Goal: Task Accomplishment & Management: Manage account settings

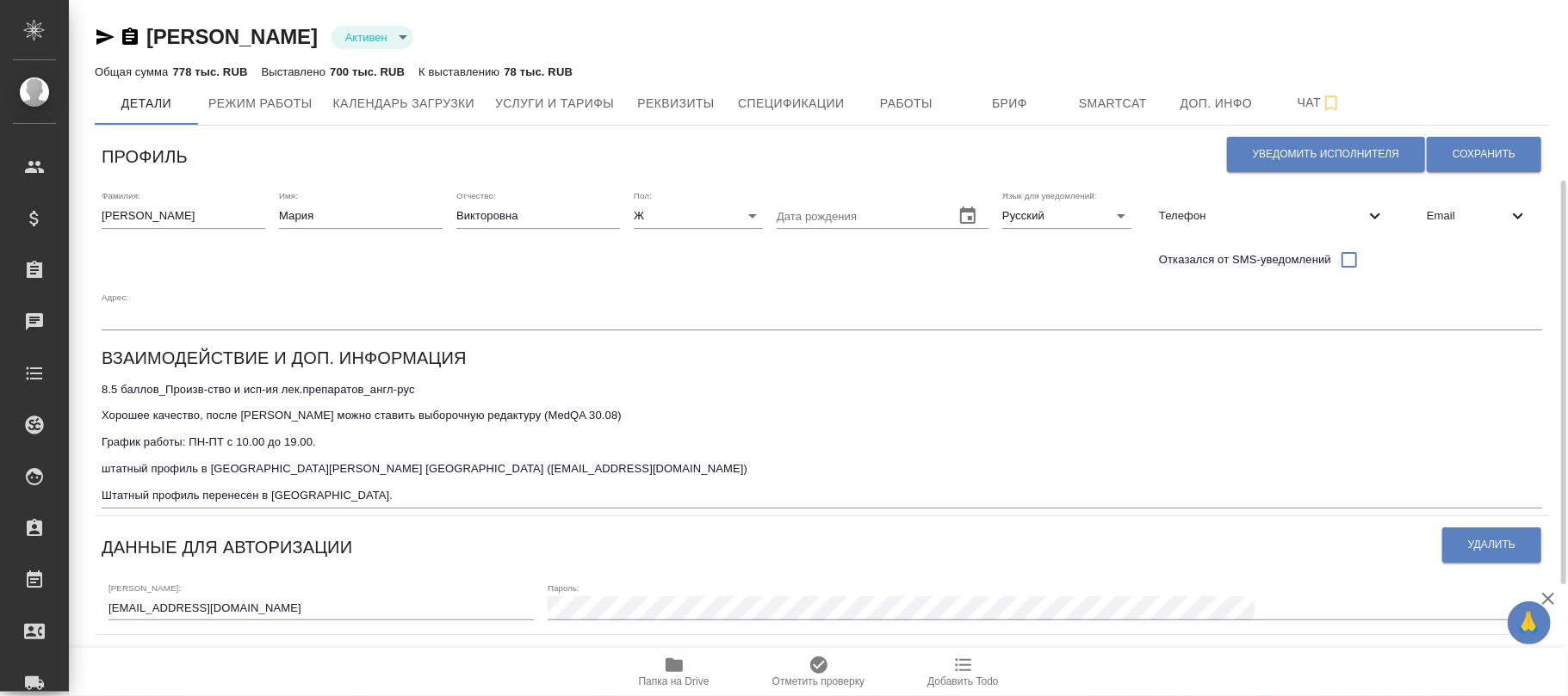
scroll to position [229, 0]
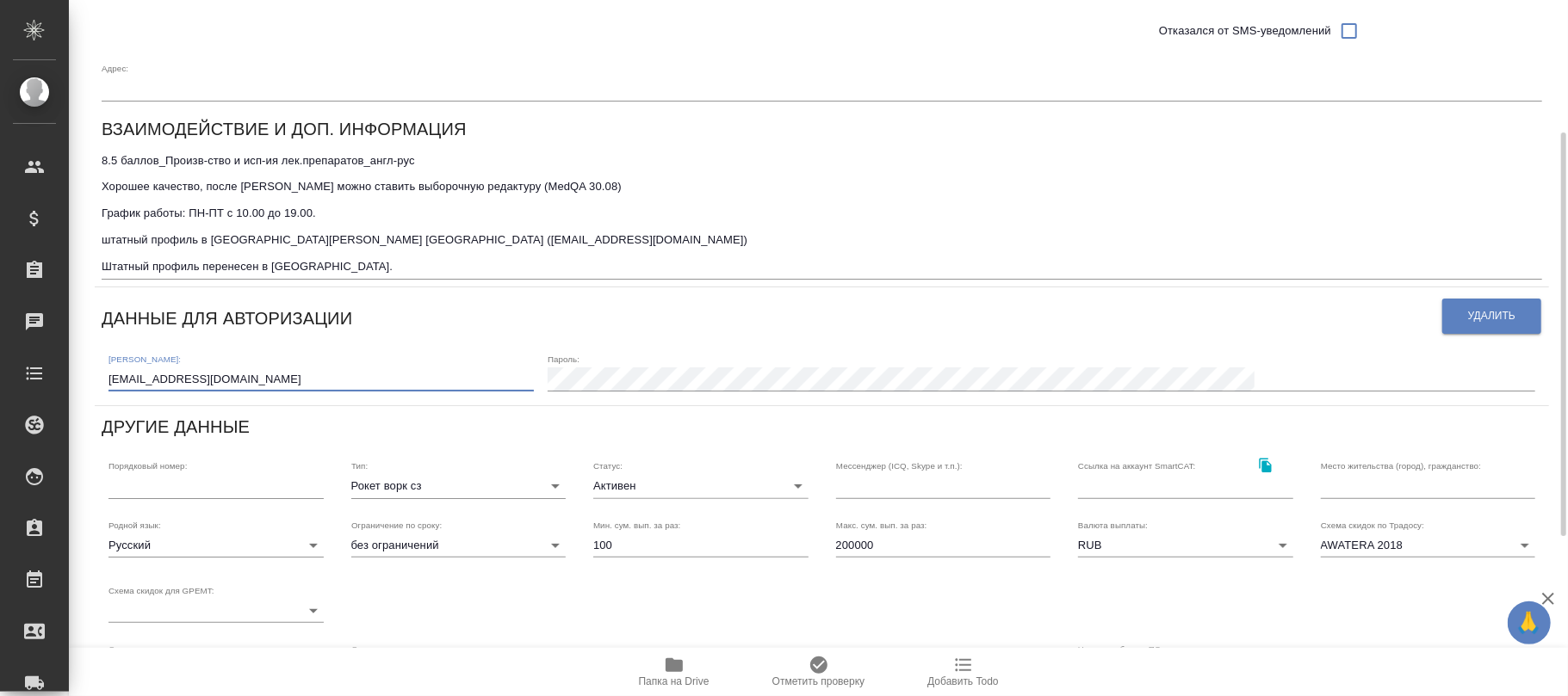
drag, startPoint x: 269, startPoint y: 378, endPoint x: 93, endPoint y: 376, distance: 176.0
click at [69, 376] on div "[PERSON_NAME] active Общая сумма 778 тыс. RUB Выставлено 700 тыс. RUB К выставл…" at bounding box center [819, 371] width 1499 height 1200
click at [1495, 328] on button "Удалить" at bounding box center [1491, 316] width 99 height 36
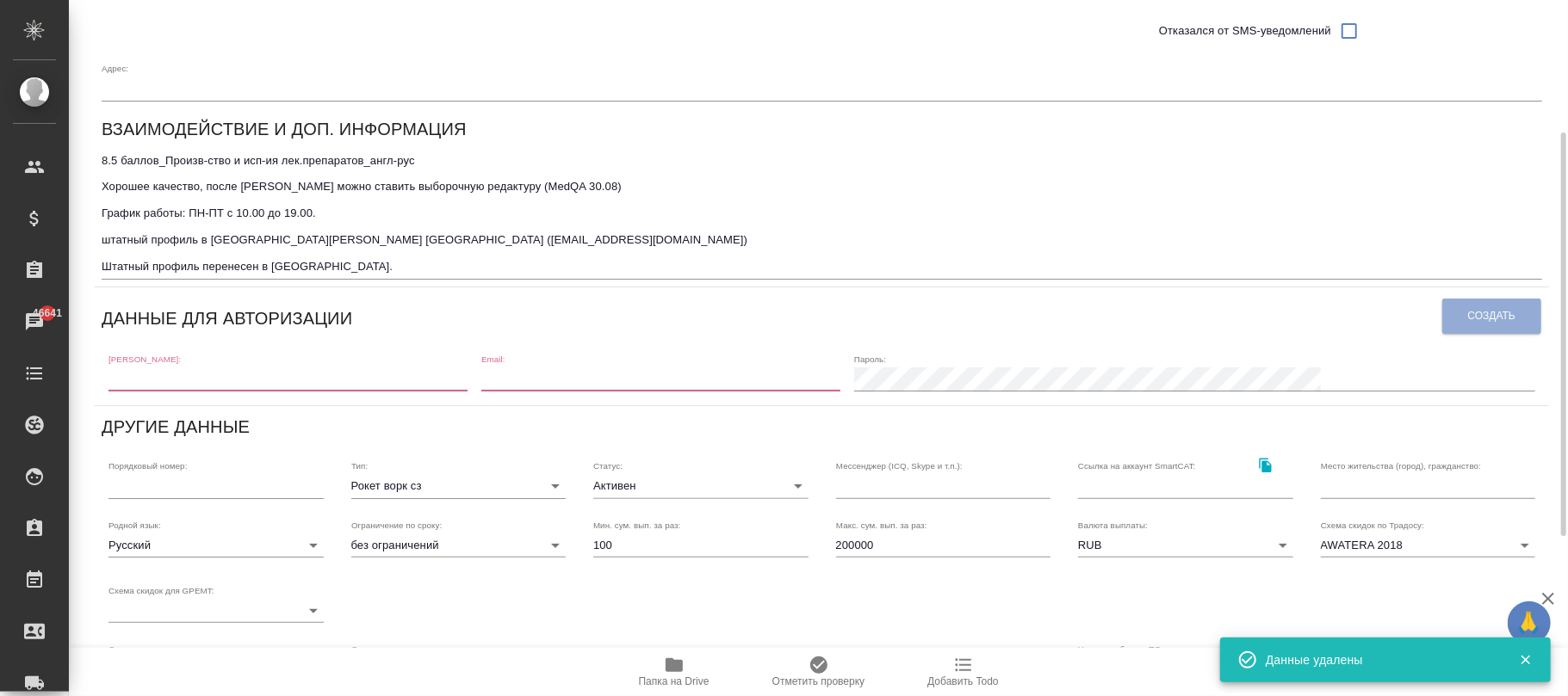
click at [354, 374] on input "text" at bounding box center [288, 379] width 359 height 24
paste input "[EMAIL_ADDRESS][DOMAIN_NAME]"
type input "[EMAIL_ADDRESS][DOMAIN_NAME]"
click at [763, 362] on div "Email:" at bounding box center [661, 372] width 359 height 38
click at [754, 378] on input "email" at bounding box center [661, 379] width 359 height 24
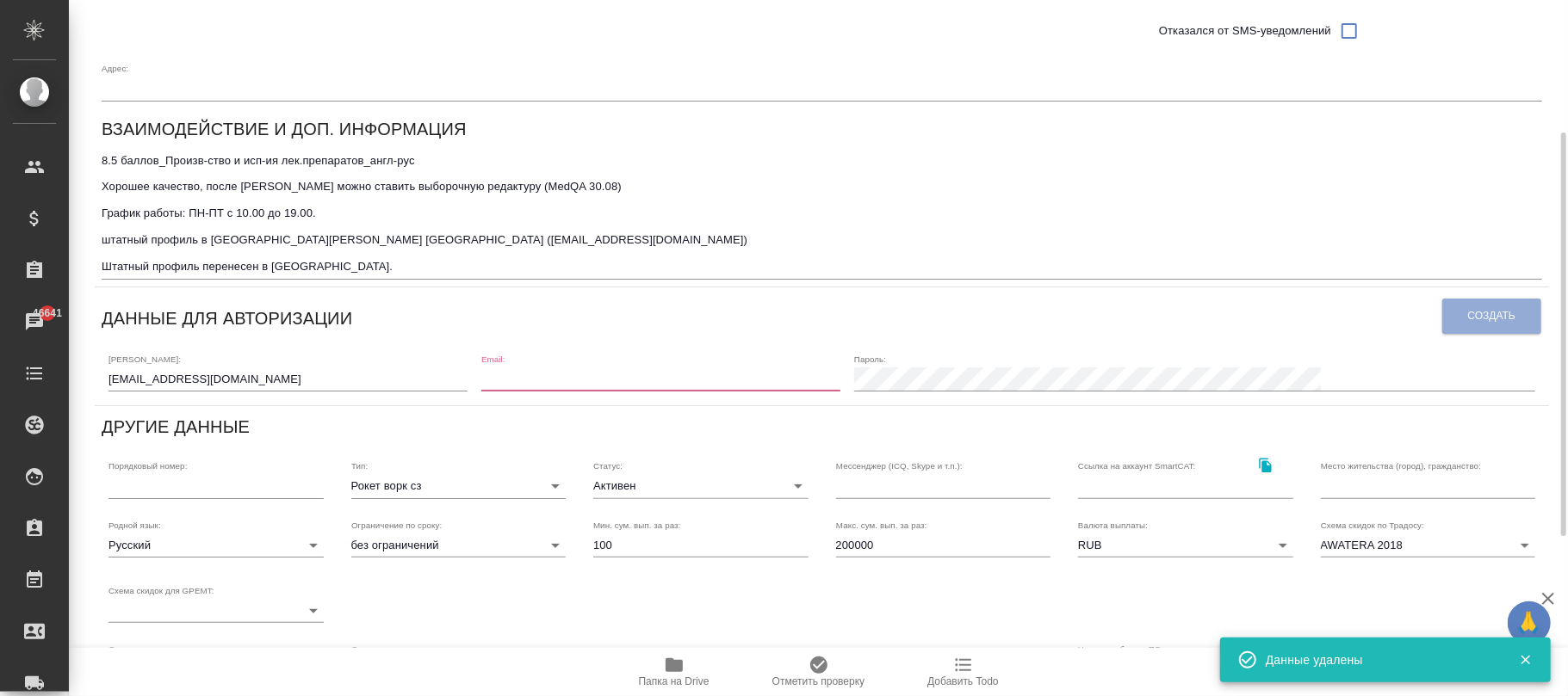
paste input "[EMAIL_ADDRESS][DOMAIN_NAME]"
type input "[EMAIL_ADDRESS][DOMAIN_NAME]"
click at [1509, 314] on span "Создать" at bounding box center [1491, 316] width 47 height 14
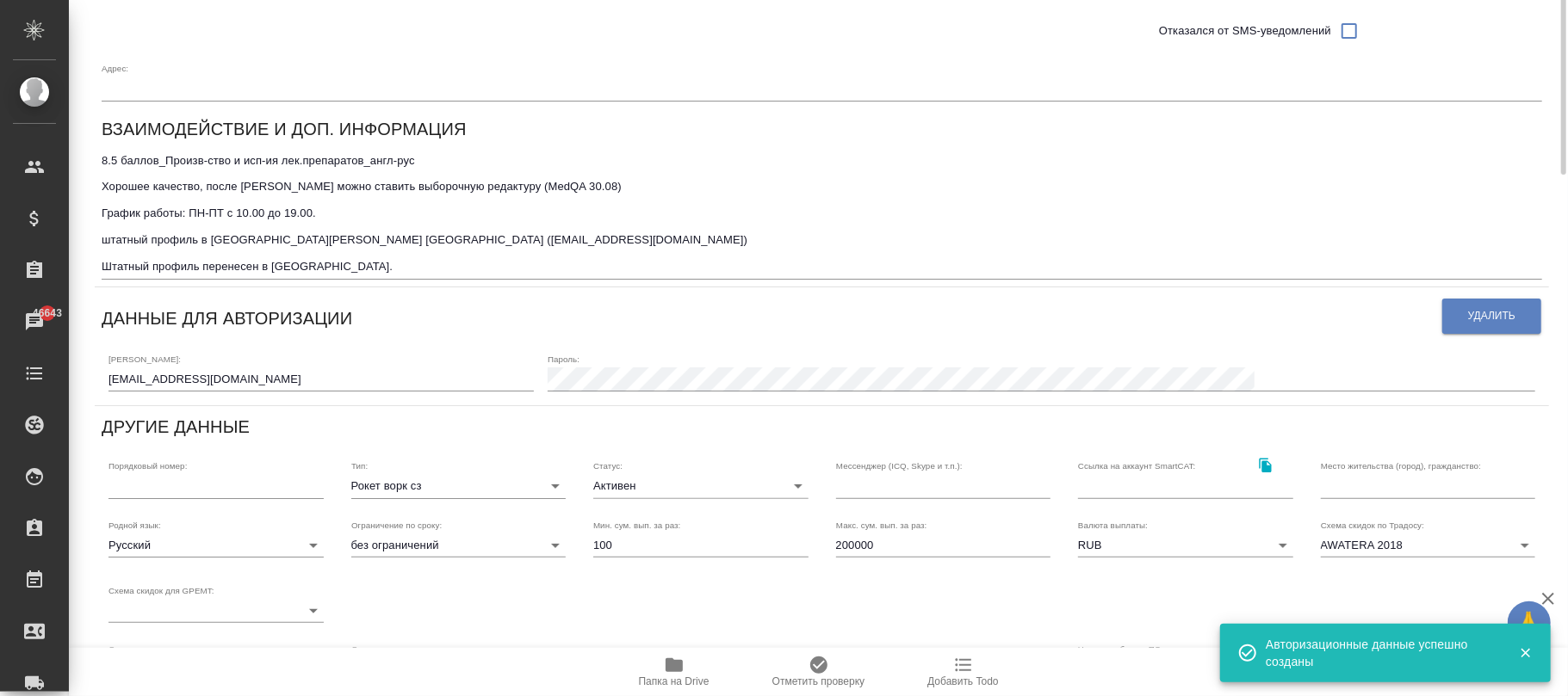
scroll to position [0, 0]
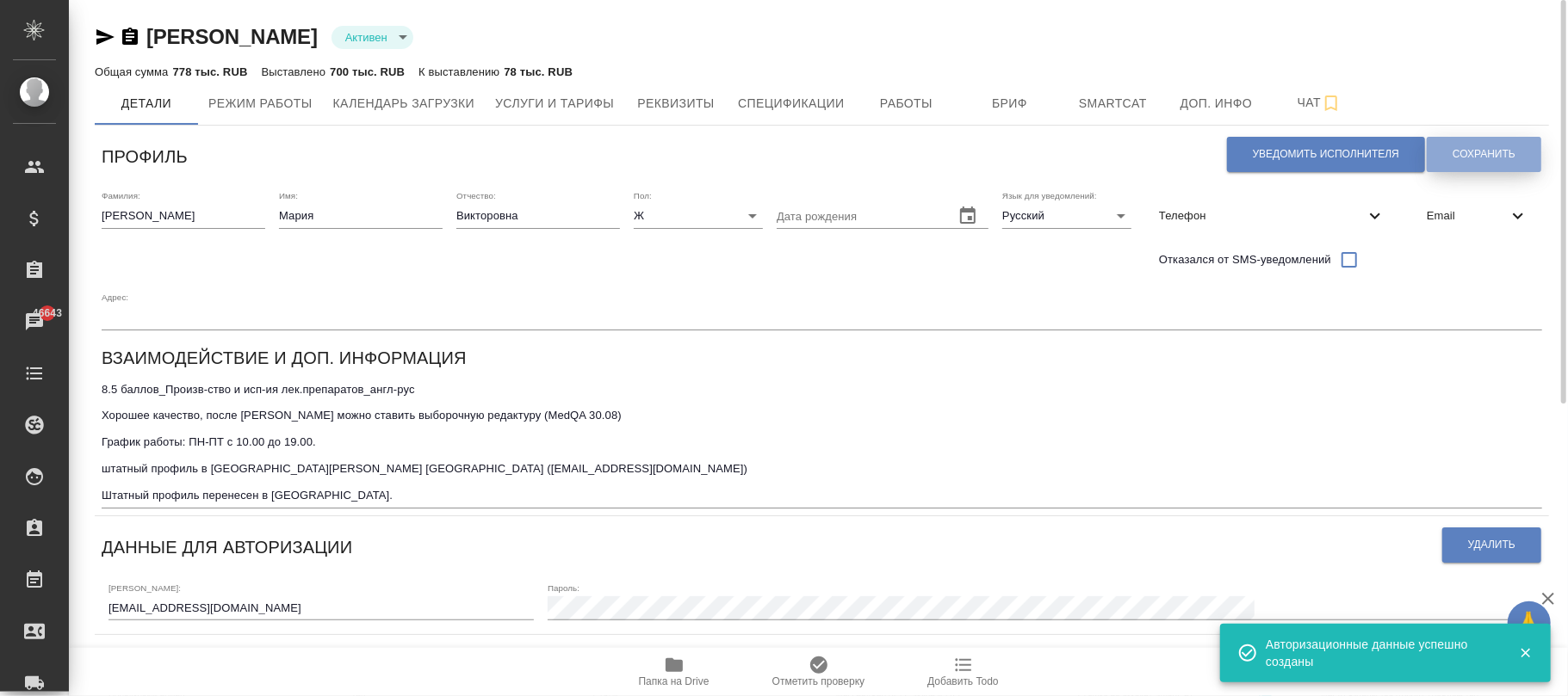
click at [1486, 151] on span "Сохранить" at bounding box center [1483, 154] width 63 height 14
